Goal: Check status: Check status

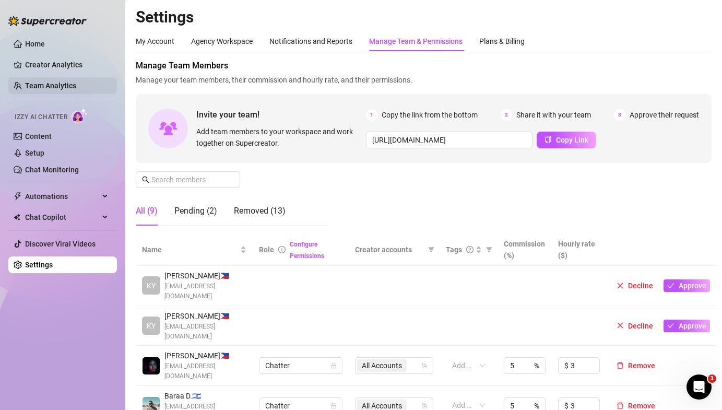
click at [45, 81] on link "Team Analytics" at bounding box center [50, 85] width 51 height 8
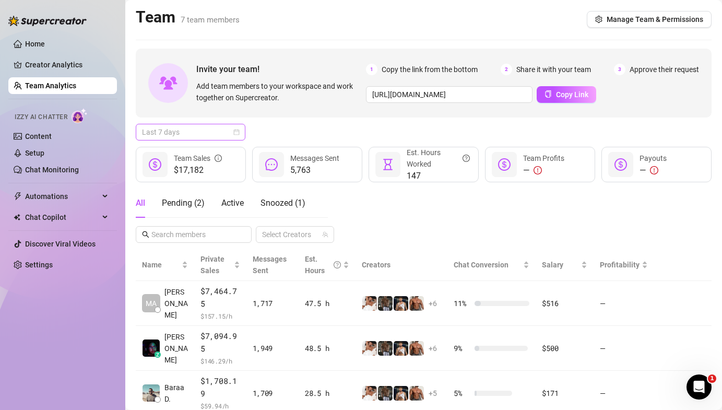
click at [180, 134] on span "Last 7 days" at bounding box center [190, 132] width 97 height 16
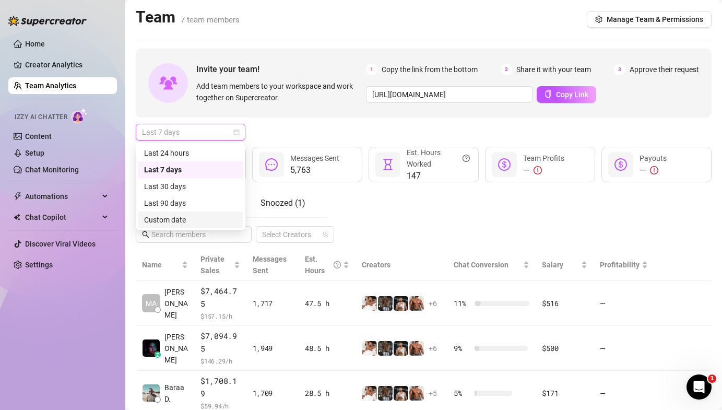
click at [177, 222] on div "Custom date" at bounding box center [190, 219] width 93 height 11
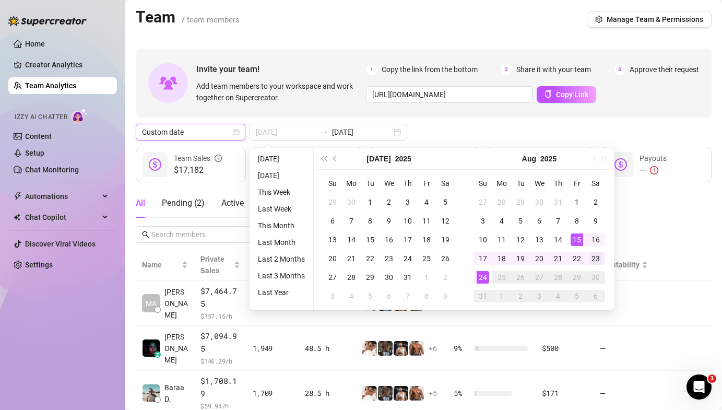
type input "[DATE]"
click at [594, 259] on div "23" at bounding box center [595, 258] width 13 height 13
type input "[DATE]"
click at [540, 237] on div "13" at bounding box center [539, 239] width 13 height 13
type input "[DATE]"
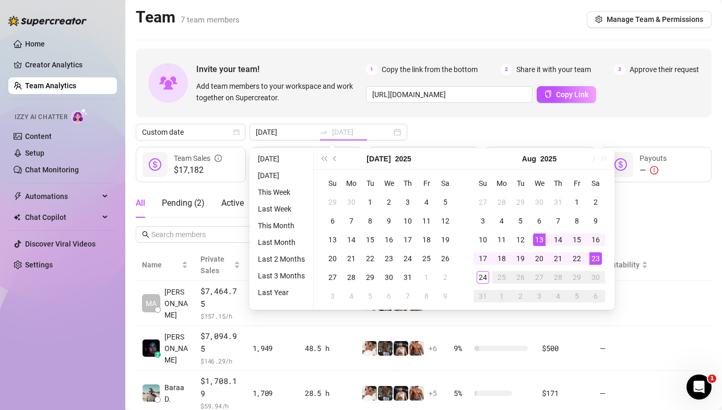
type input "[DATE]"
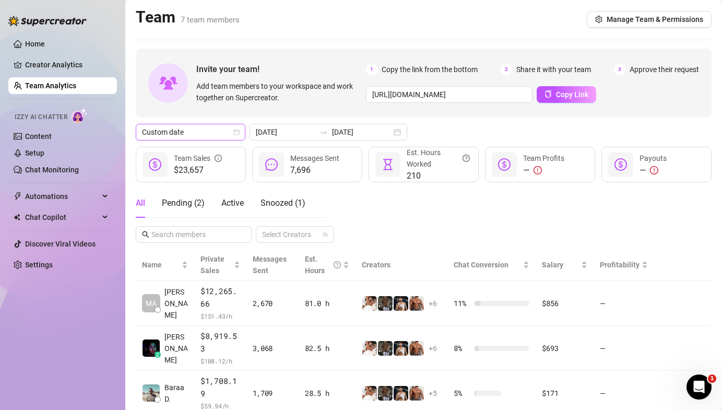
click at [210, 134] on span "Custom date" at bounding box center [190, 132] width 97 height 16
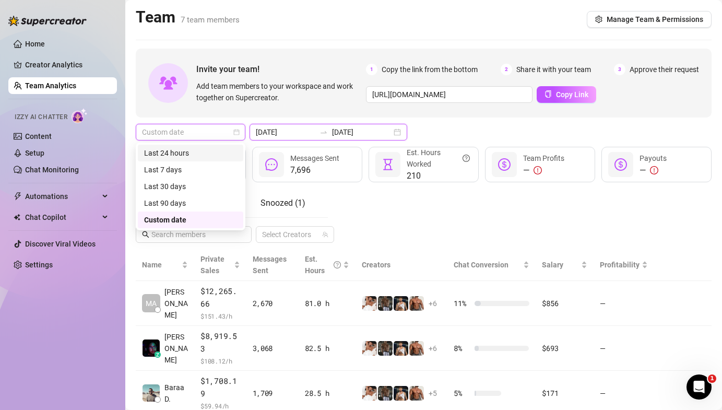
click at [279, 132] on input "[DATE]" at bounding box center [286, 131] width 60 height 11
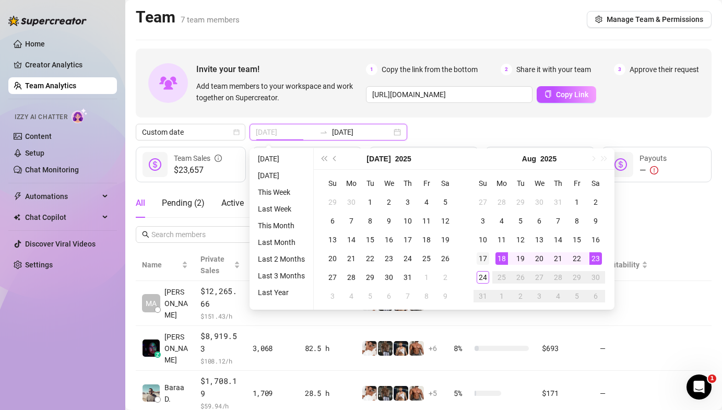
type input "[DATE]"
click at [488, 261] on div "17" at bounding box center [483, 258] width 13 height 13
type input "[DATE]"
click at [596, 258] on div "23" at bounding box center [595, 258] width 13 height 13
